Goal: Find specific page/section: Find specific page/section

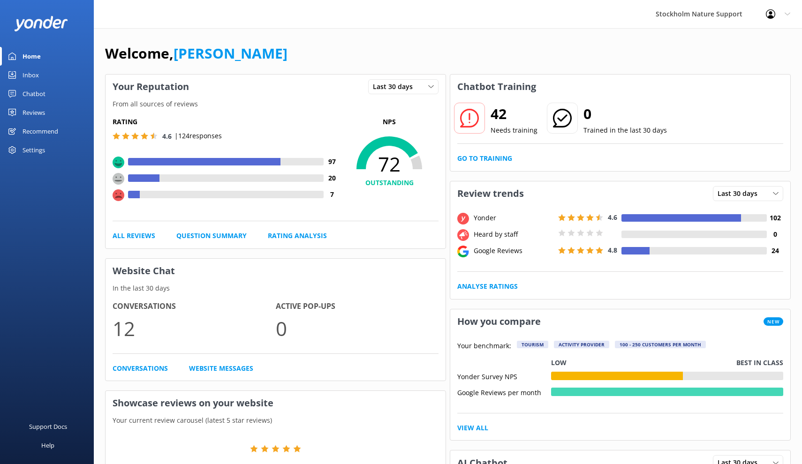
click at [34, 111] on div "Reviews" at bounding box center [34, 112] width 23 height 19
